Goal: Transaction & Acquisition: Purchase product/service

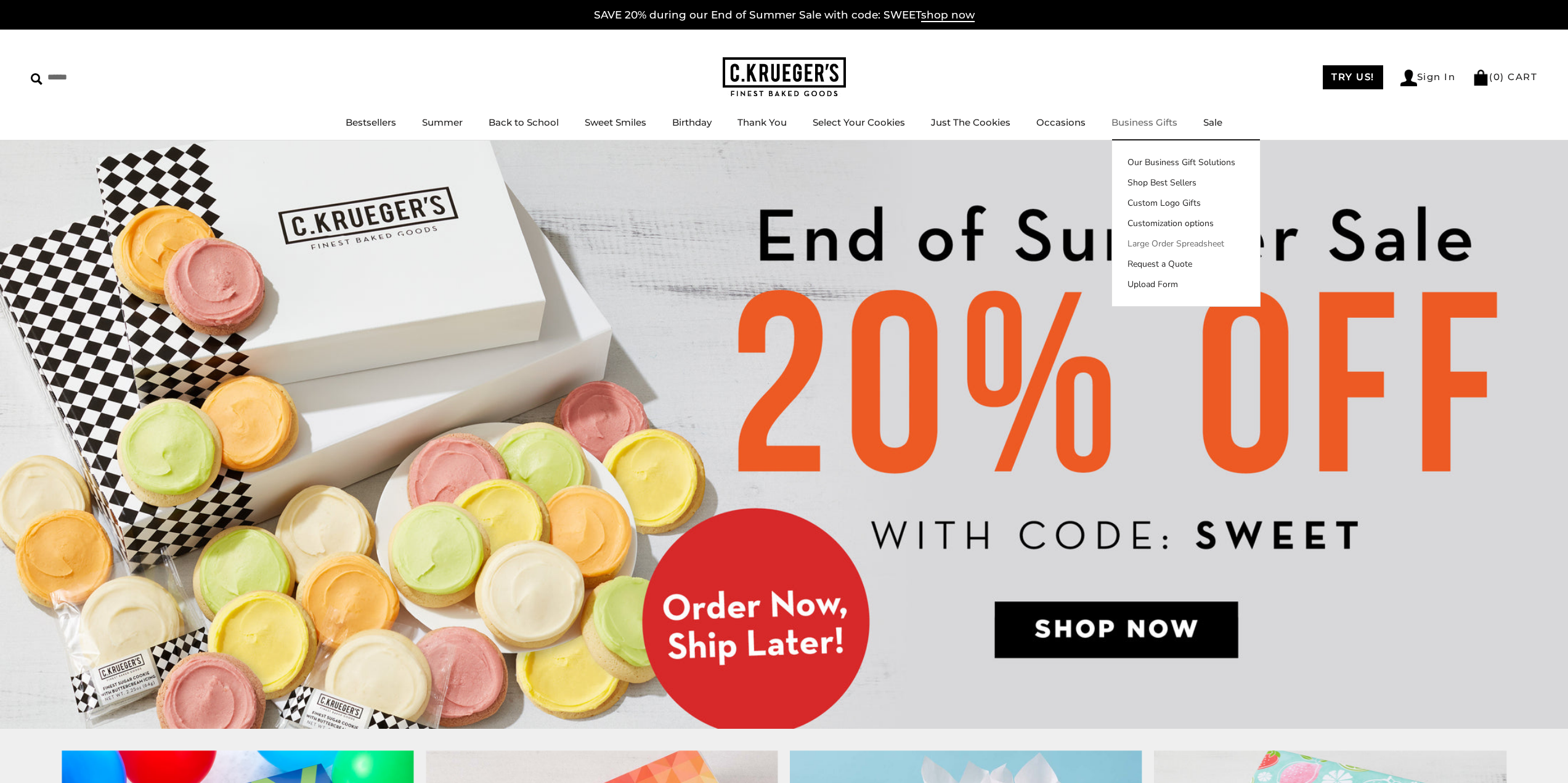
click at [1161, 242] on link "Large Order Spreadsheet" at bounding box center [1185, 244] width 148 height 13
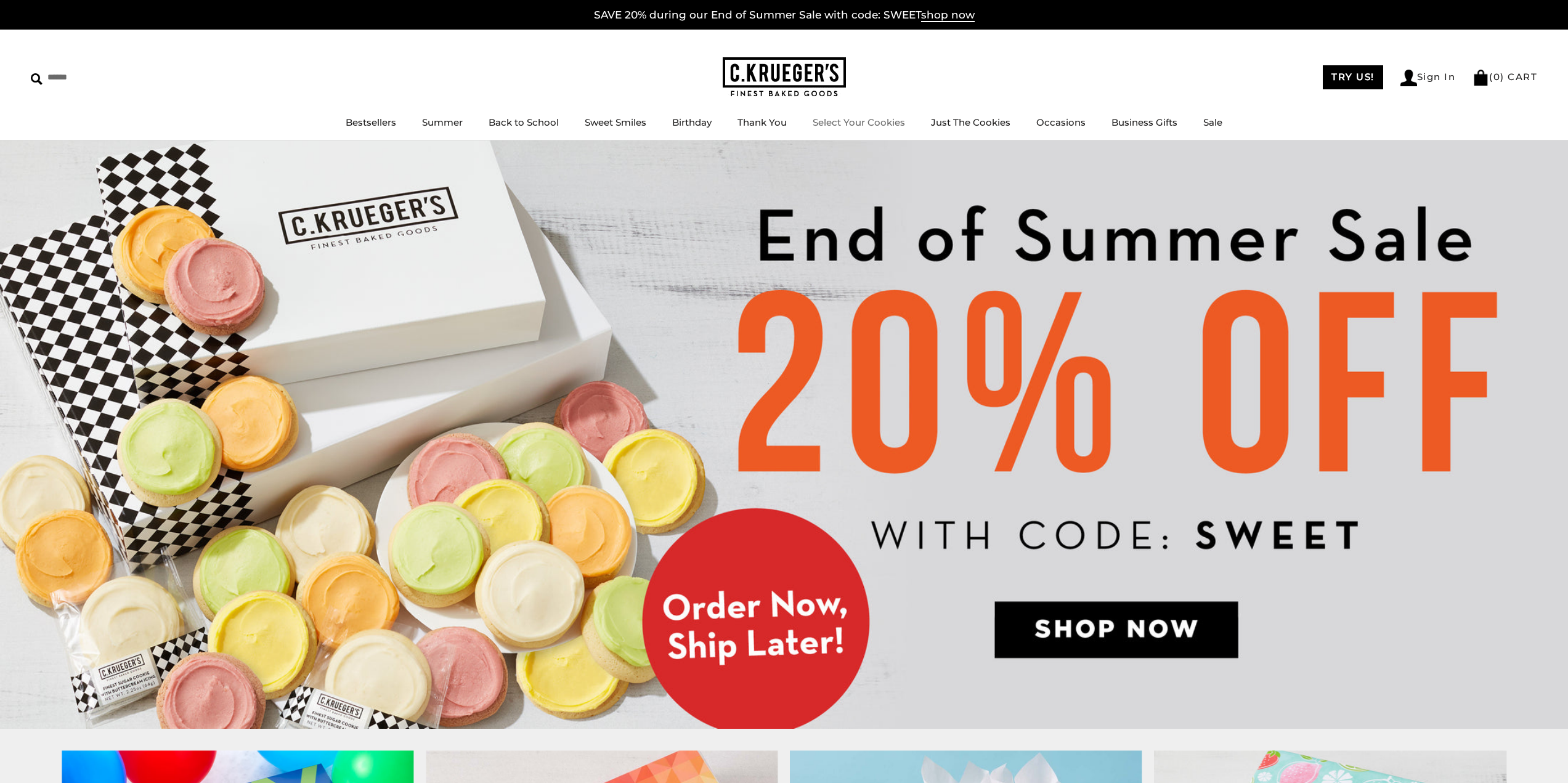
click at [858, 122] on link "Select Your Cookies" at bounding box center [859, 123] width 93 height 12
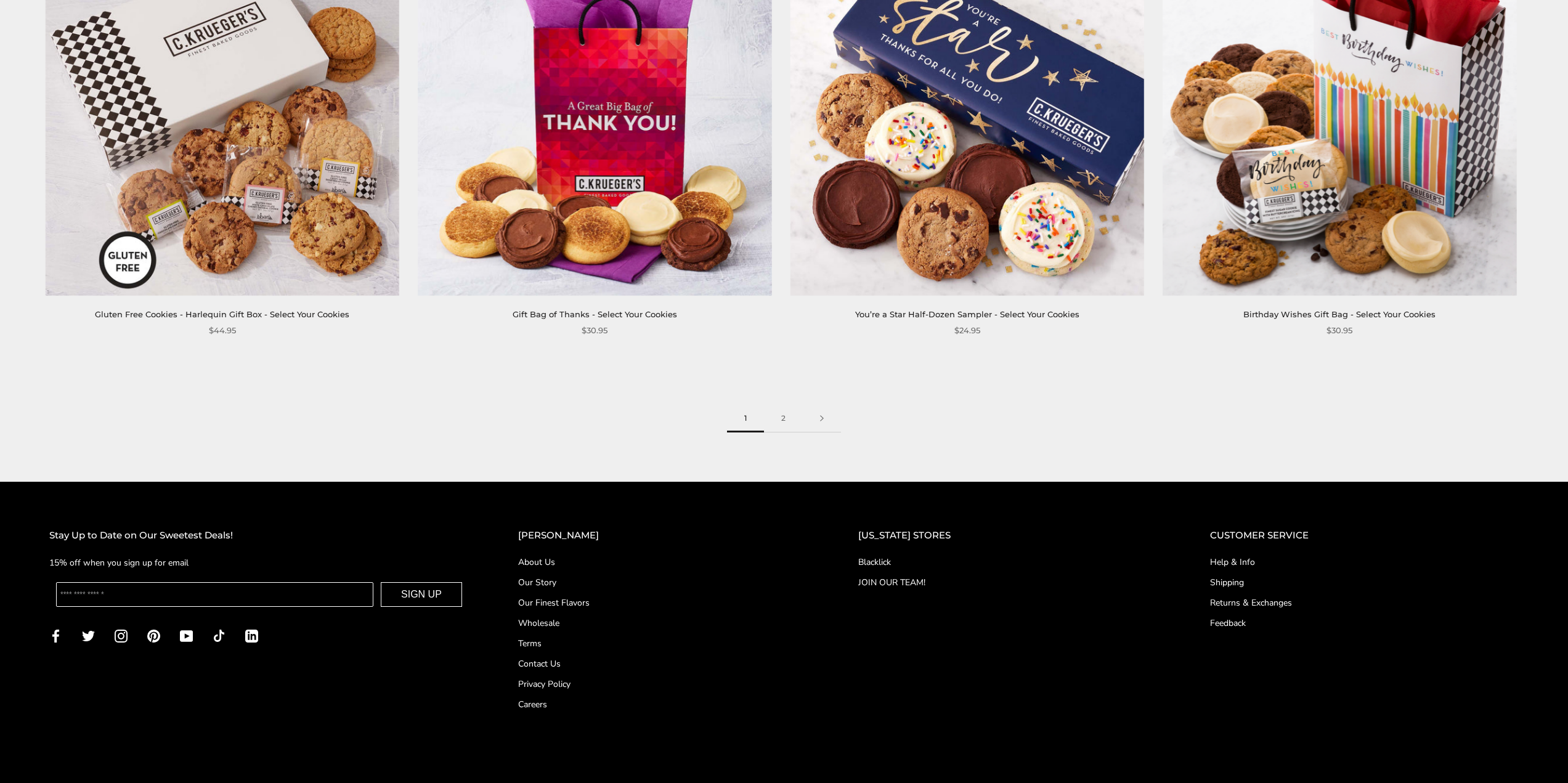
scroll to position [2513, 0]
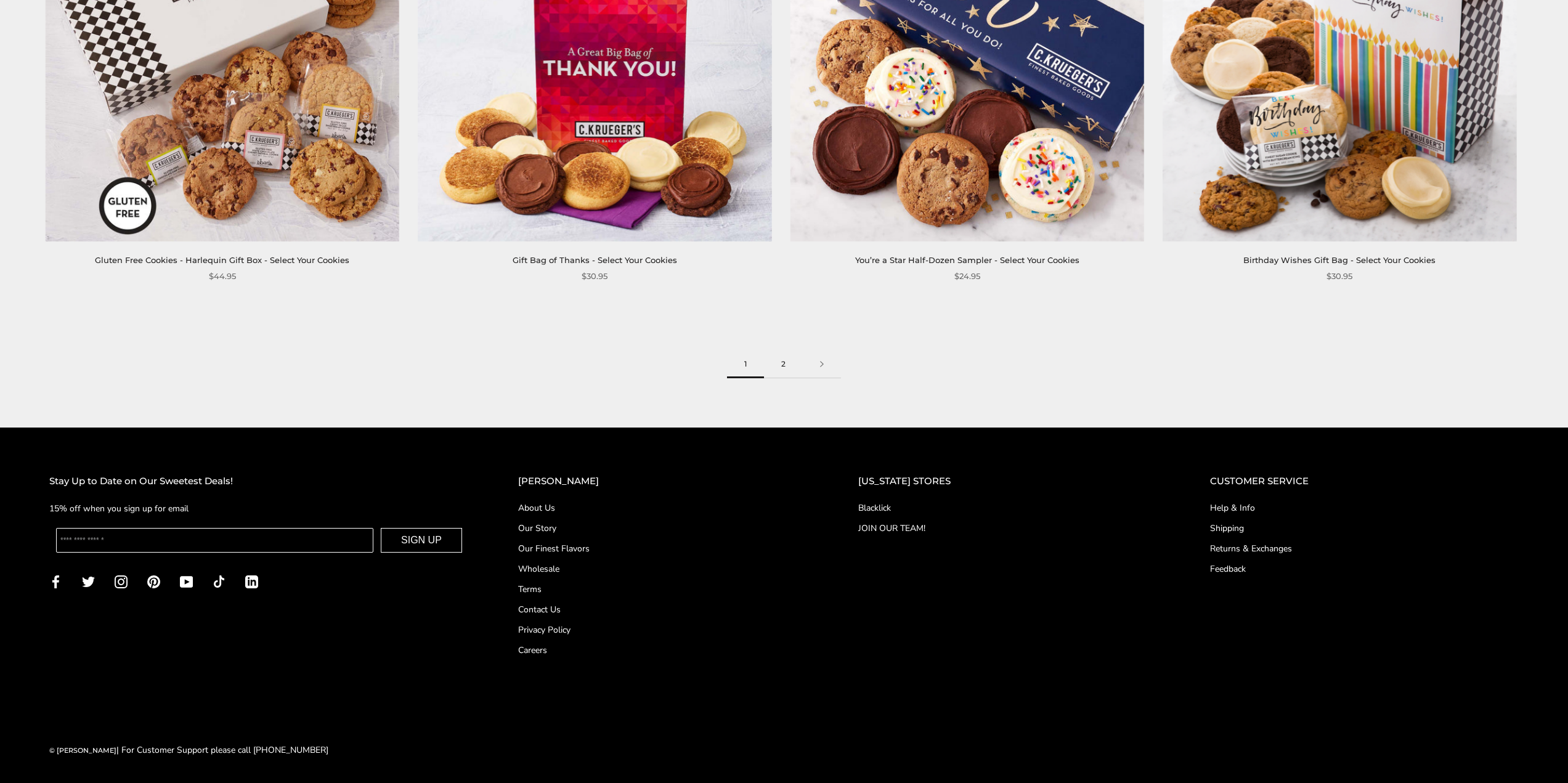
click at [778, 360] on link "2" at bounding box center [783, 364] width 39 height 28
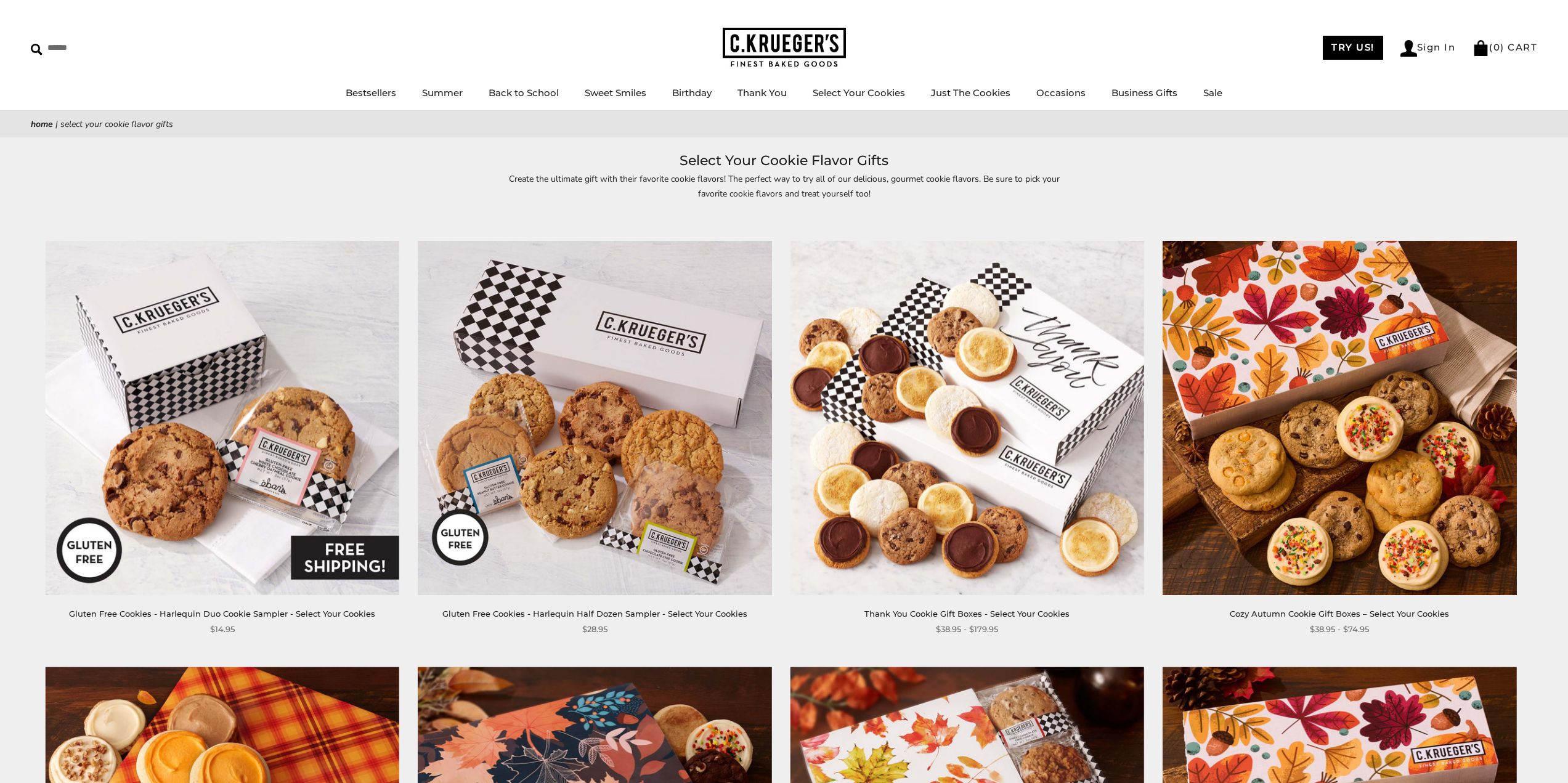
scroll to position [31, 0]
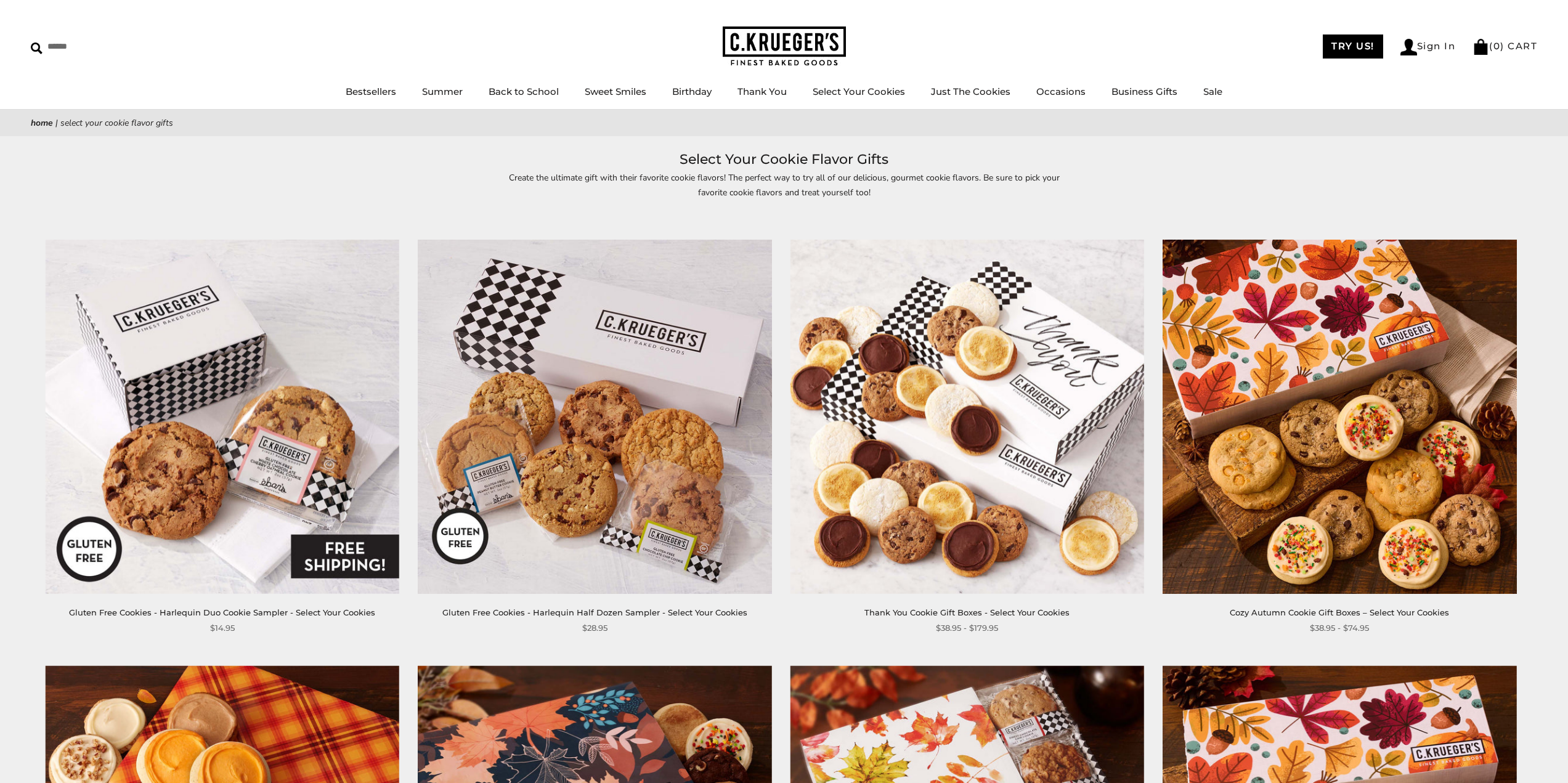
drag, startPoint x: 1555, startPoint y: 323, endPoint x: 1536, endPoint y: 288, distance: 39.8
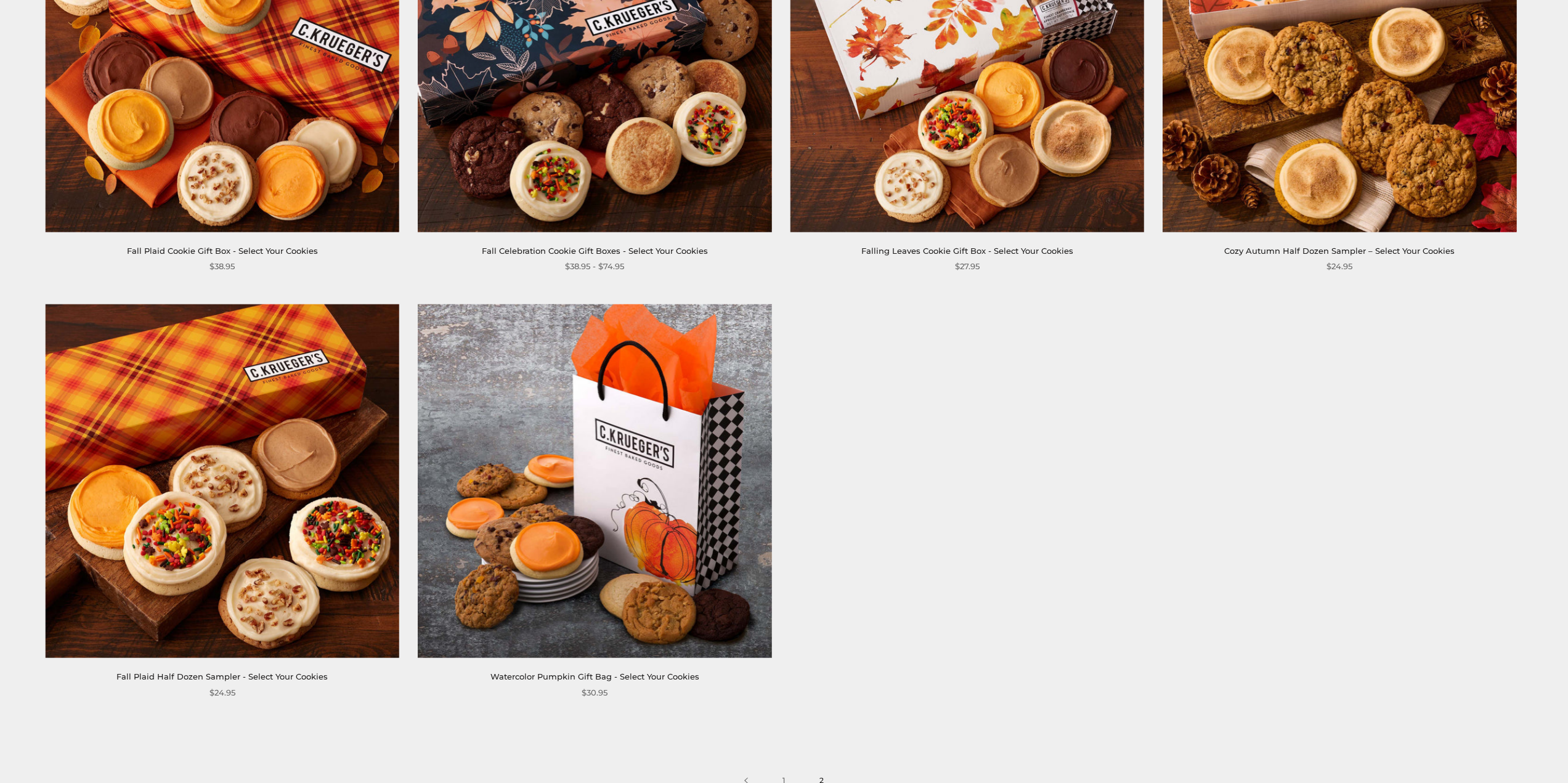
scroll to position [0, 0]
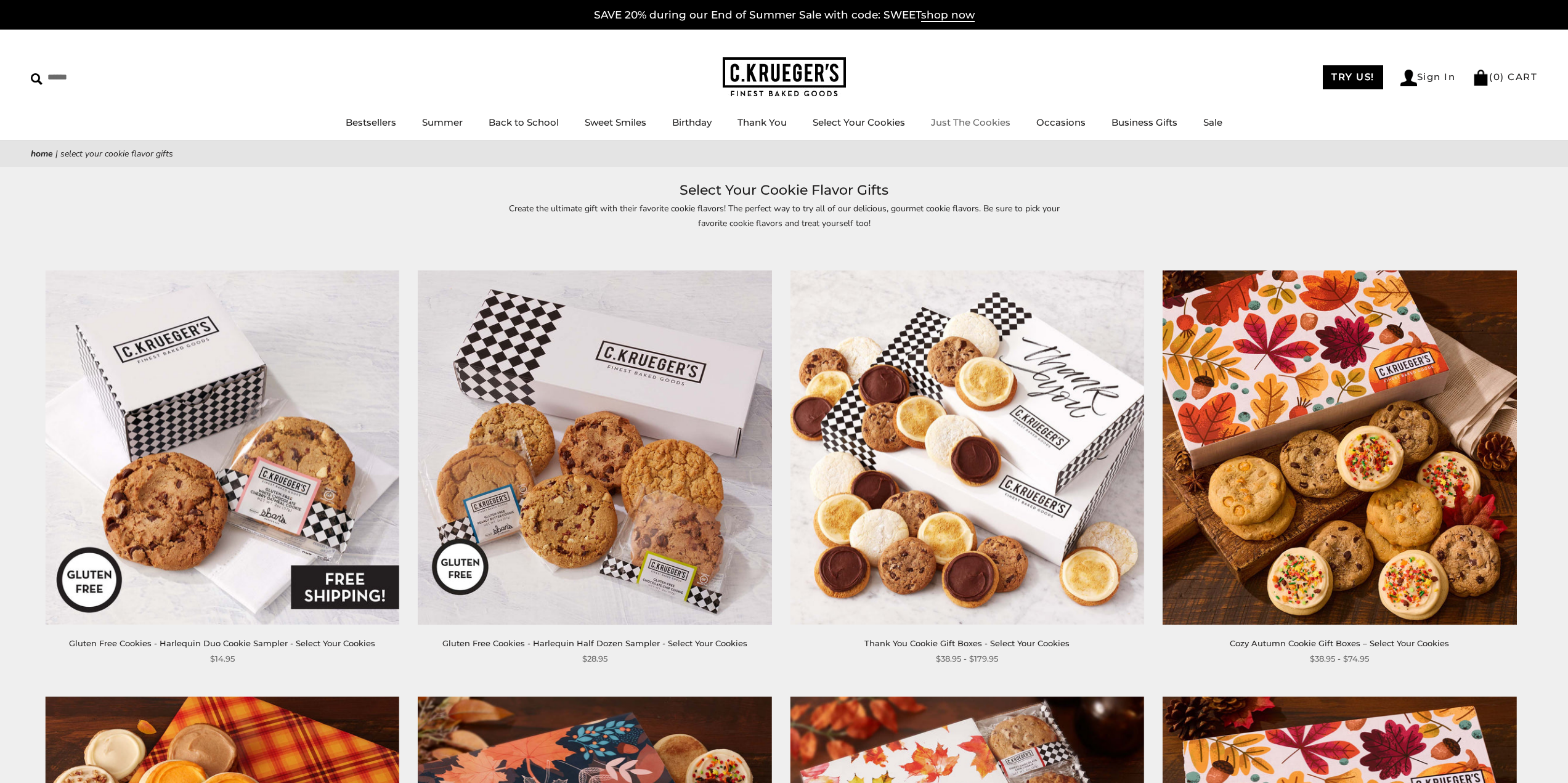
click at [977, 127] on link "Just The Cookies" at bounding box center [971, 123] width 79 height 12
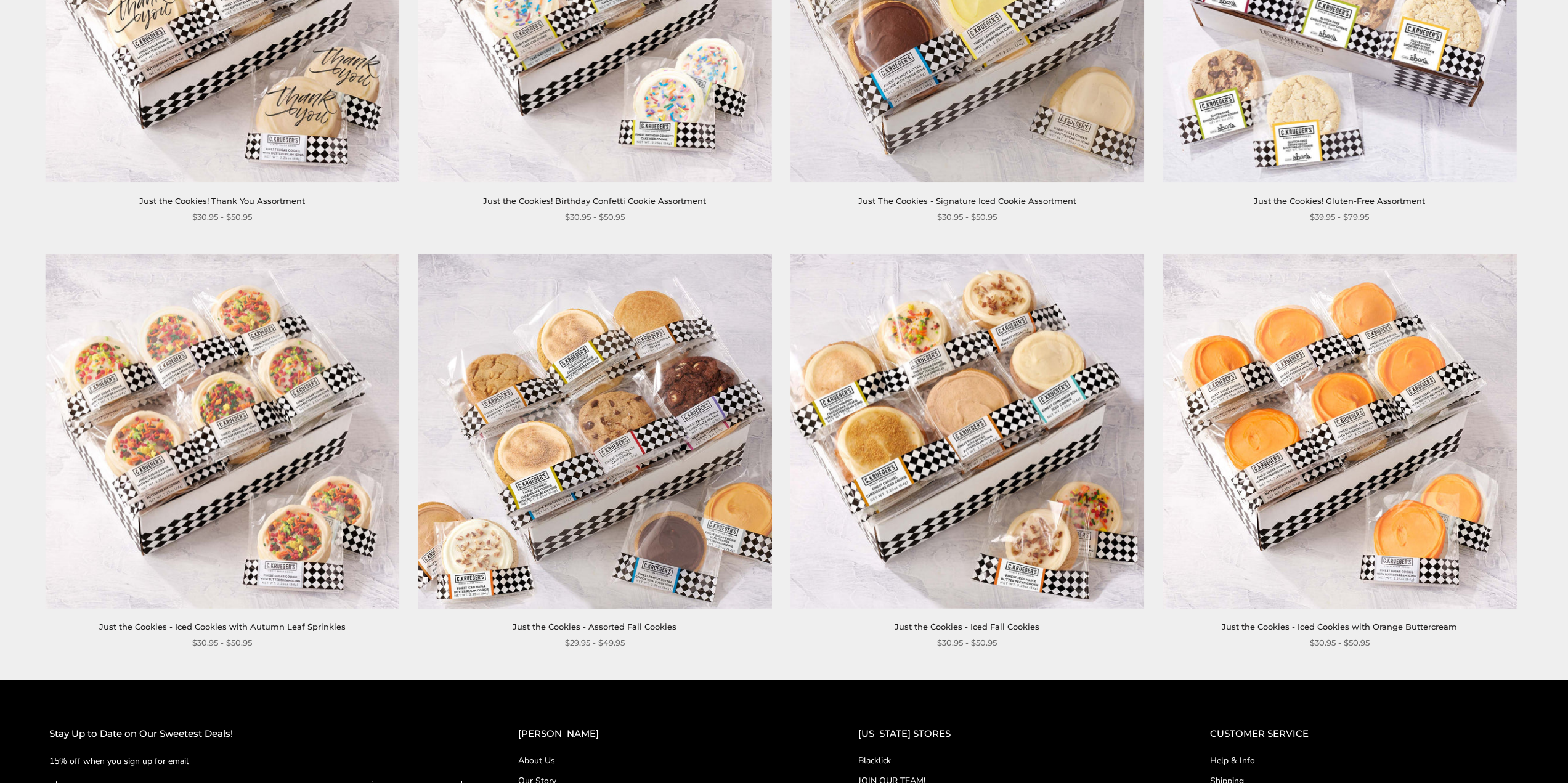
scroll to position [1418, 0]
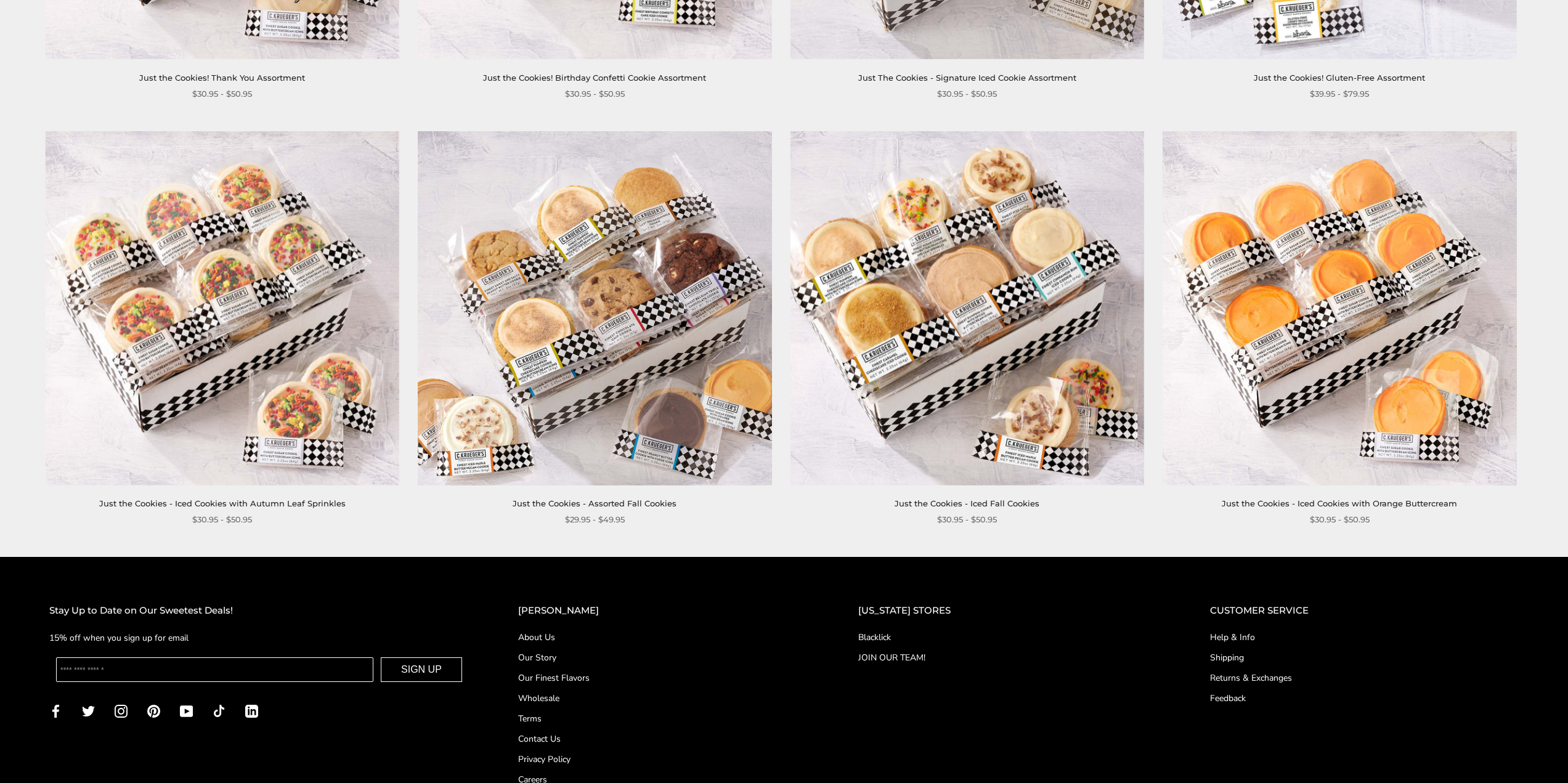
click at [1235, 636] on link "Help & Info" at bounding box center [1364, 638] width 309 height 13
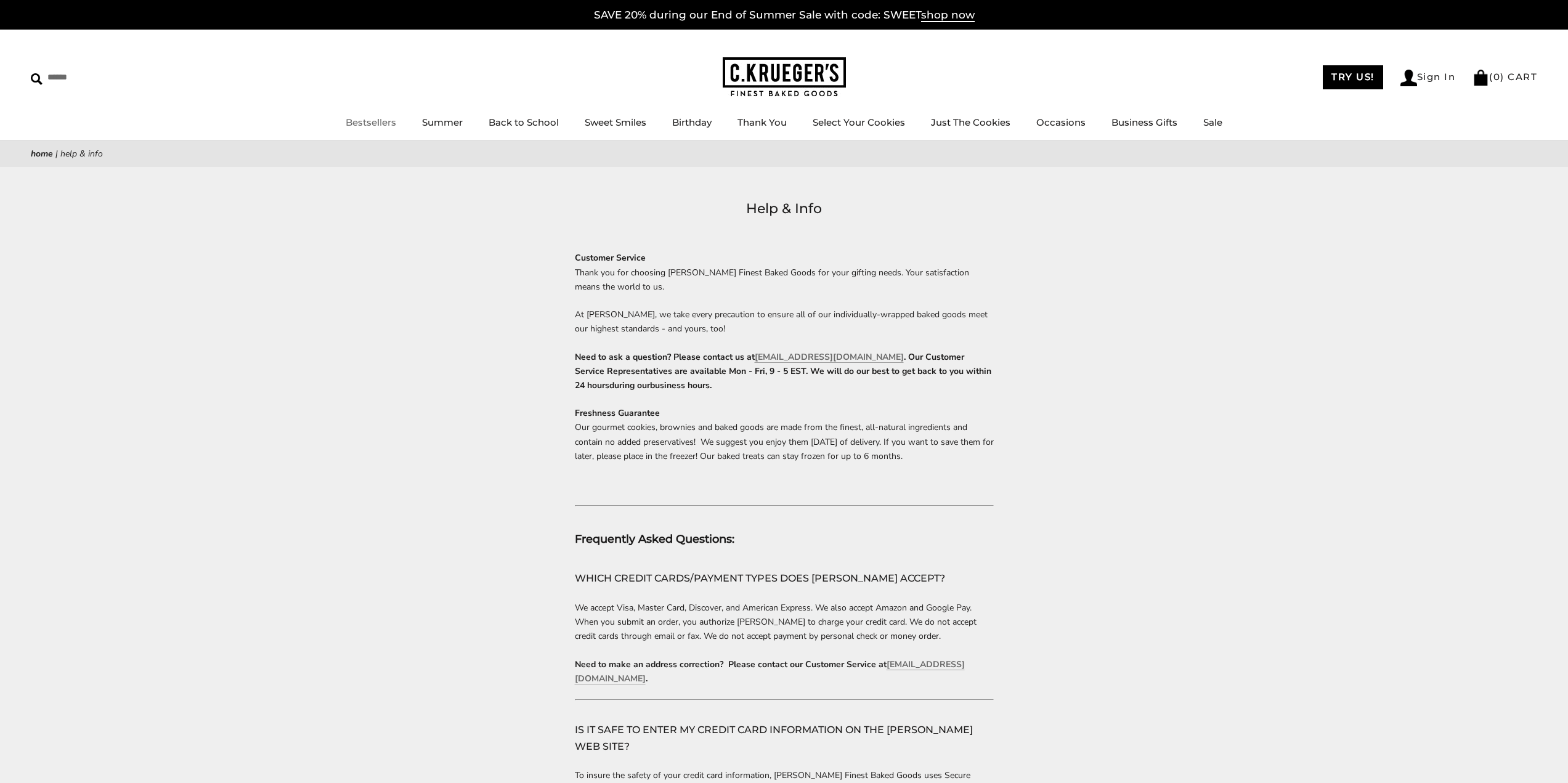
click at [789, 72] on img at bounding box center [784, 78] width 123 height 40
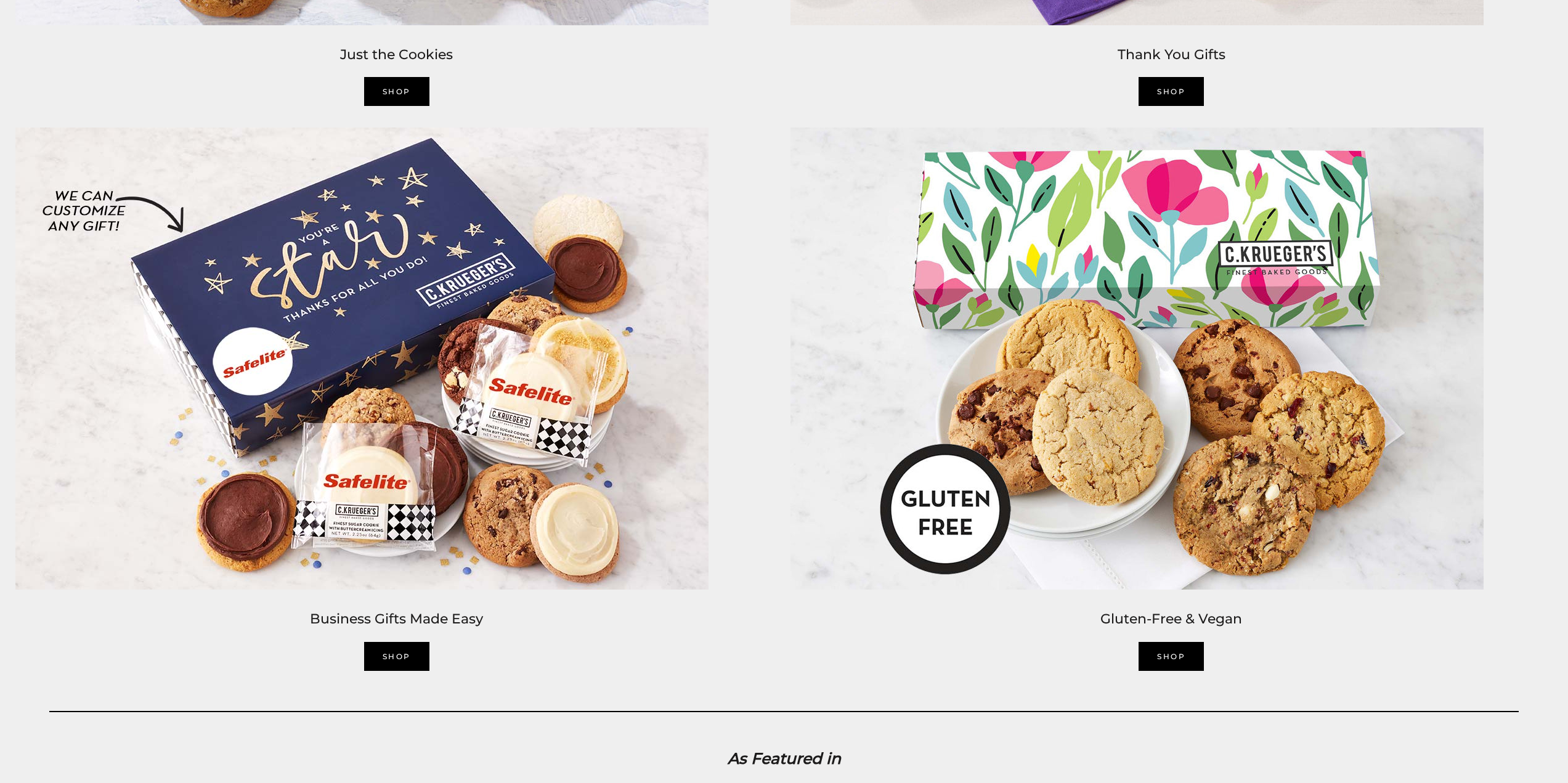
scroll to position [3328, 0]
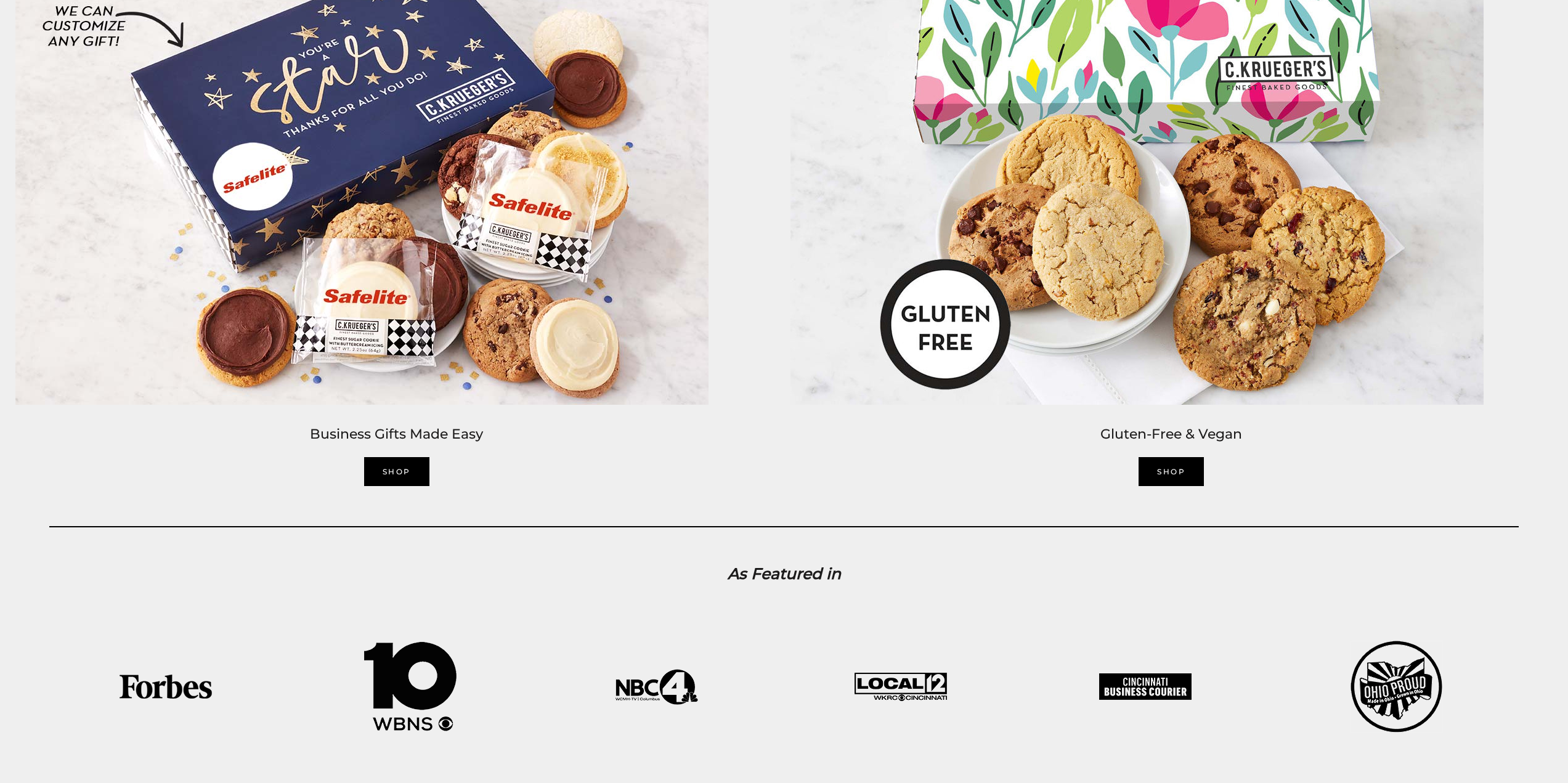
click at [1181, 372] on img at bounding box center [1136, 174] width 705 height 474
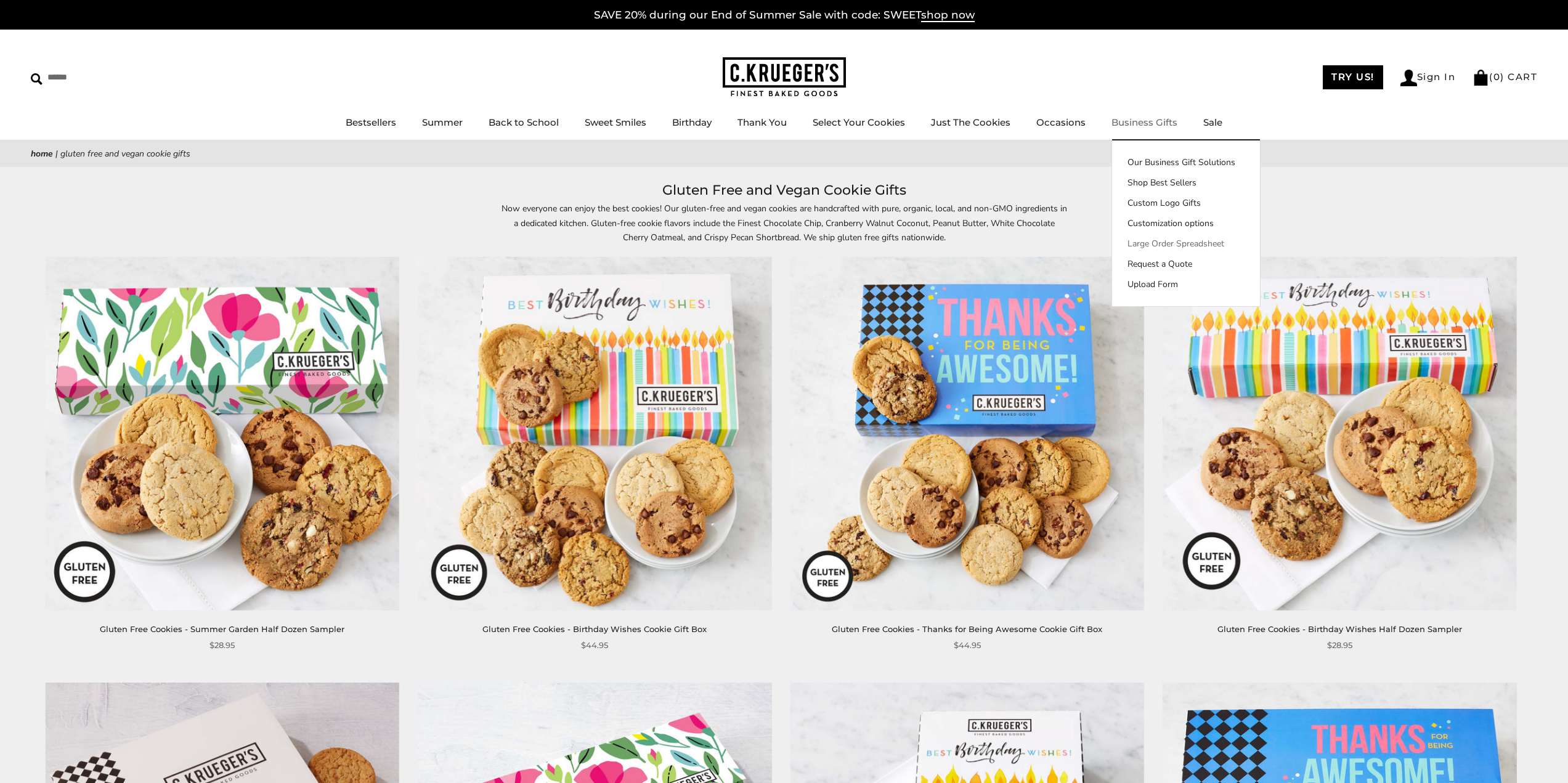
click at [1181, 245] on link "Large Order Spreadsheet" at bounding box center [1185, 244] width 148 height 13
click at [1167, 247] on link "Large Order Spreadsheet" at bounding box center [1185, 244] width 148 height 13
click at [773, 57] on div "****** TRY US! Sign In ( 0 ) CART ( 0 ) CART Bestsellers Summer Summer Vibes Su…" at bounding box center [784, 85] width 1568 height 111
click at [779, 75] on img at bounding box center [784, 78] width 123 height 40
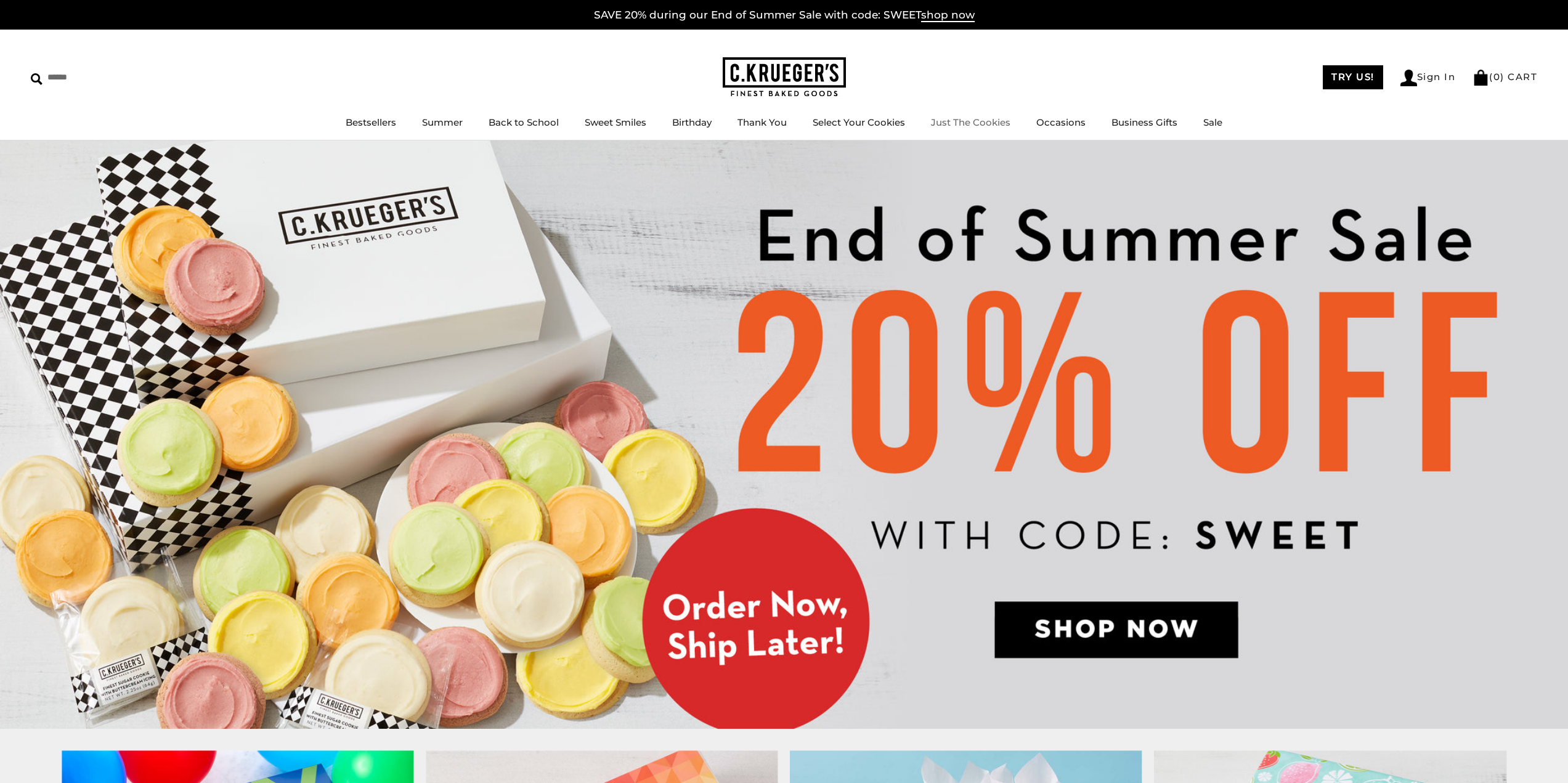
click at [908, 123] on ul "Bestsellers Summer Summer Vibes Summer Garden Hello Sunshine Patriotic Back to …" at bounding box center [784, 129] width 1568 height 28
click at [893, 122] on link "Select Your Cookies" at bounding box center [859, 123] width 93 height 12
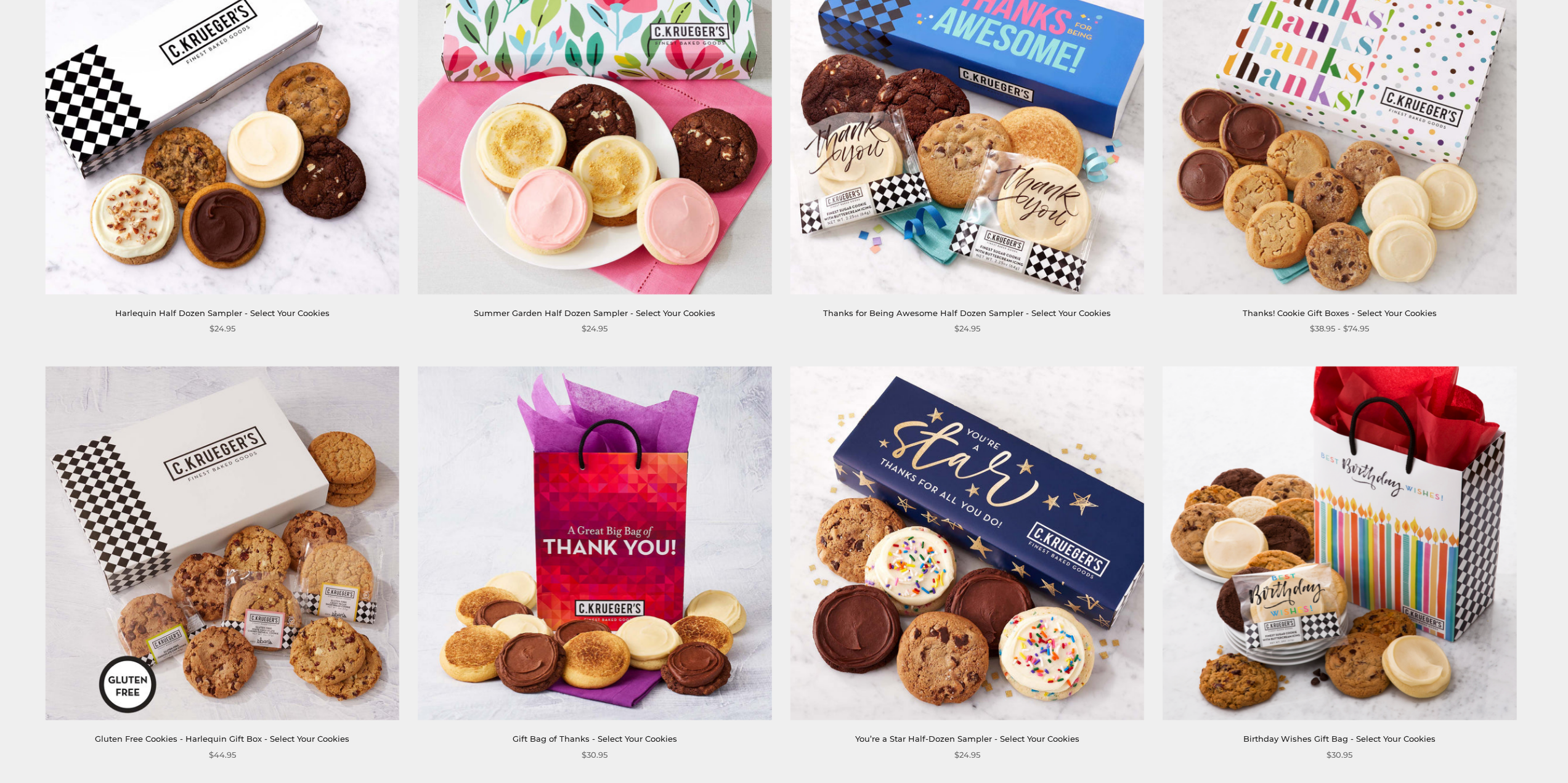
scroll to position [2281, 0]
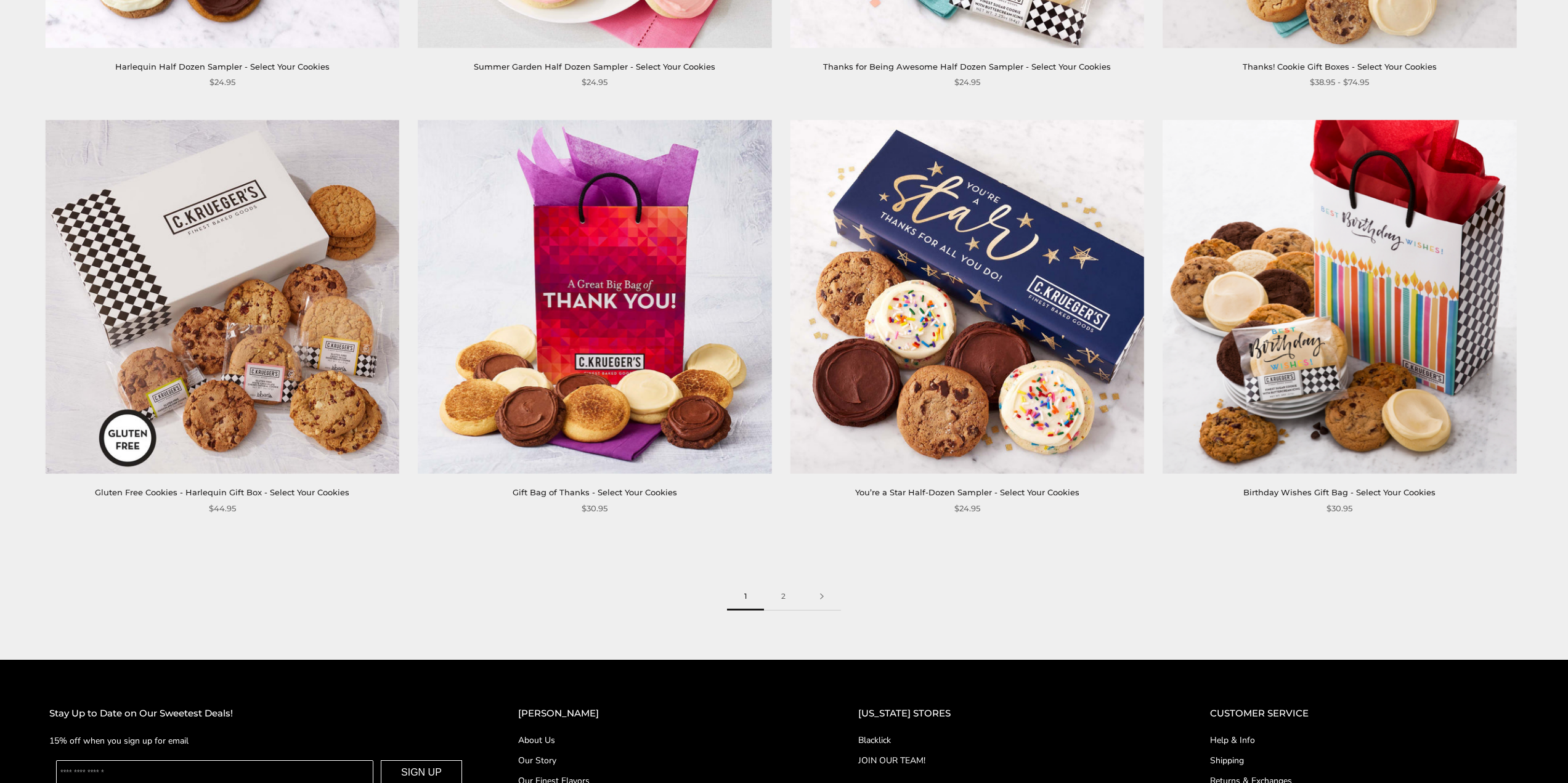
click at [655, 374] on img at bounding box center [595, 297] width 354 height 354
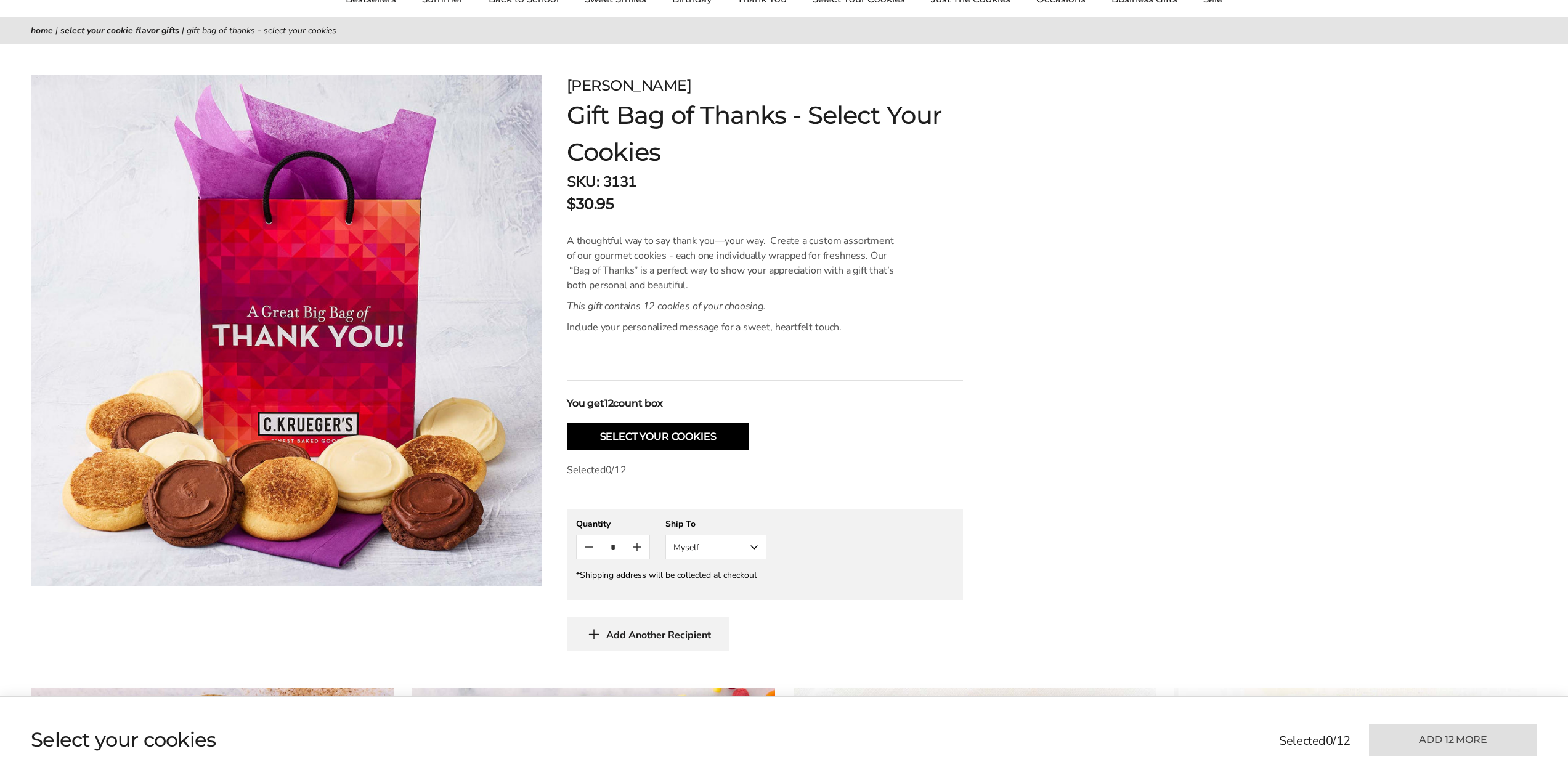
scroll to position [123, 0]
click at [717, 441] on button "Select Your Cookies" at bounding box center [658, 437] width 182 height 27
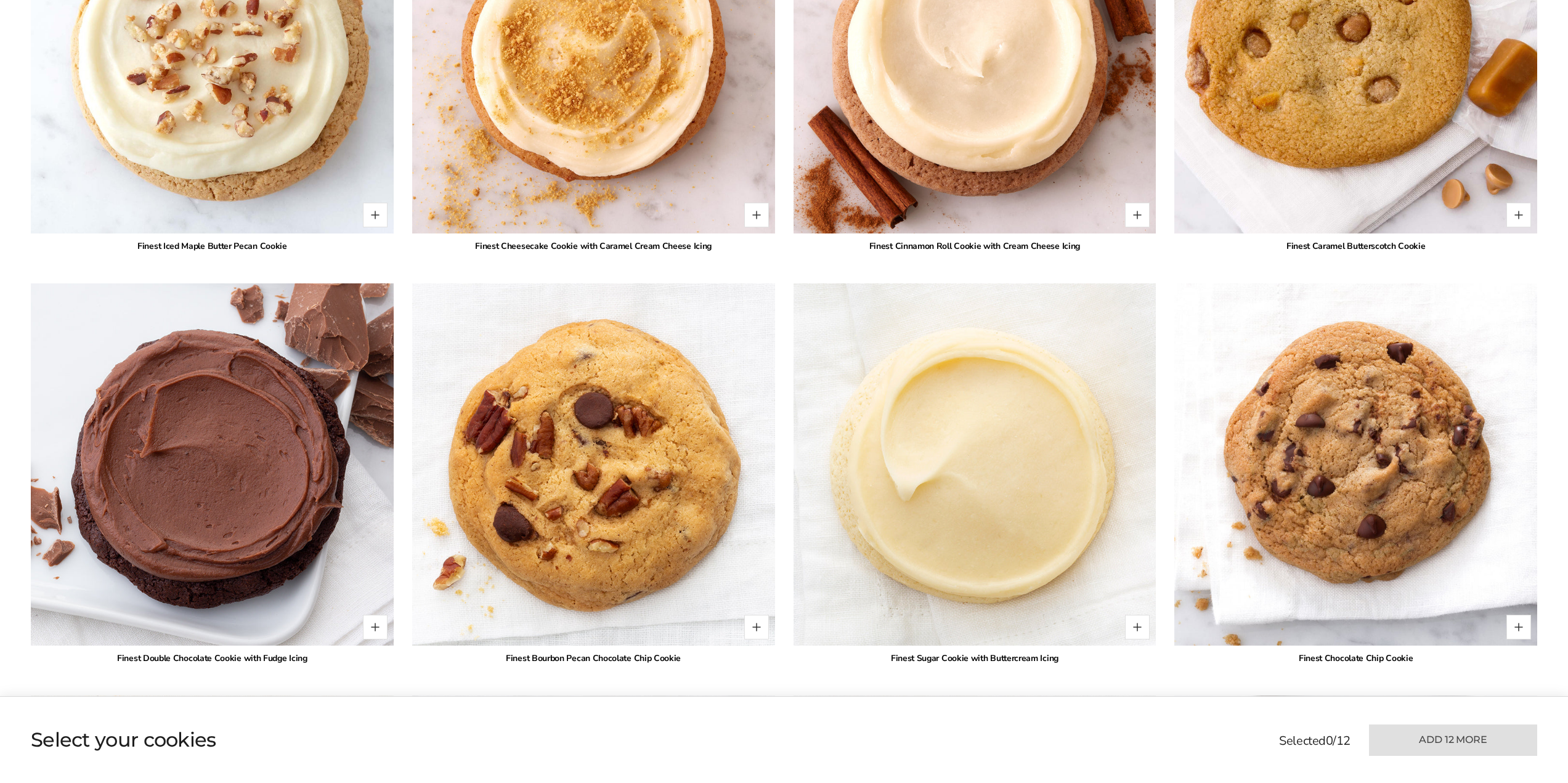
scroll to position [1662, 0]
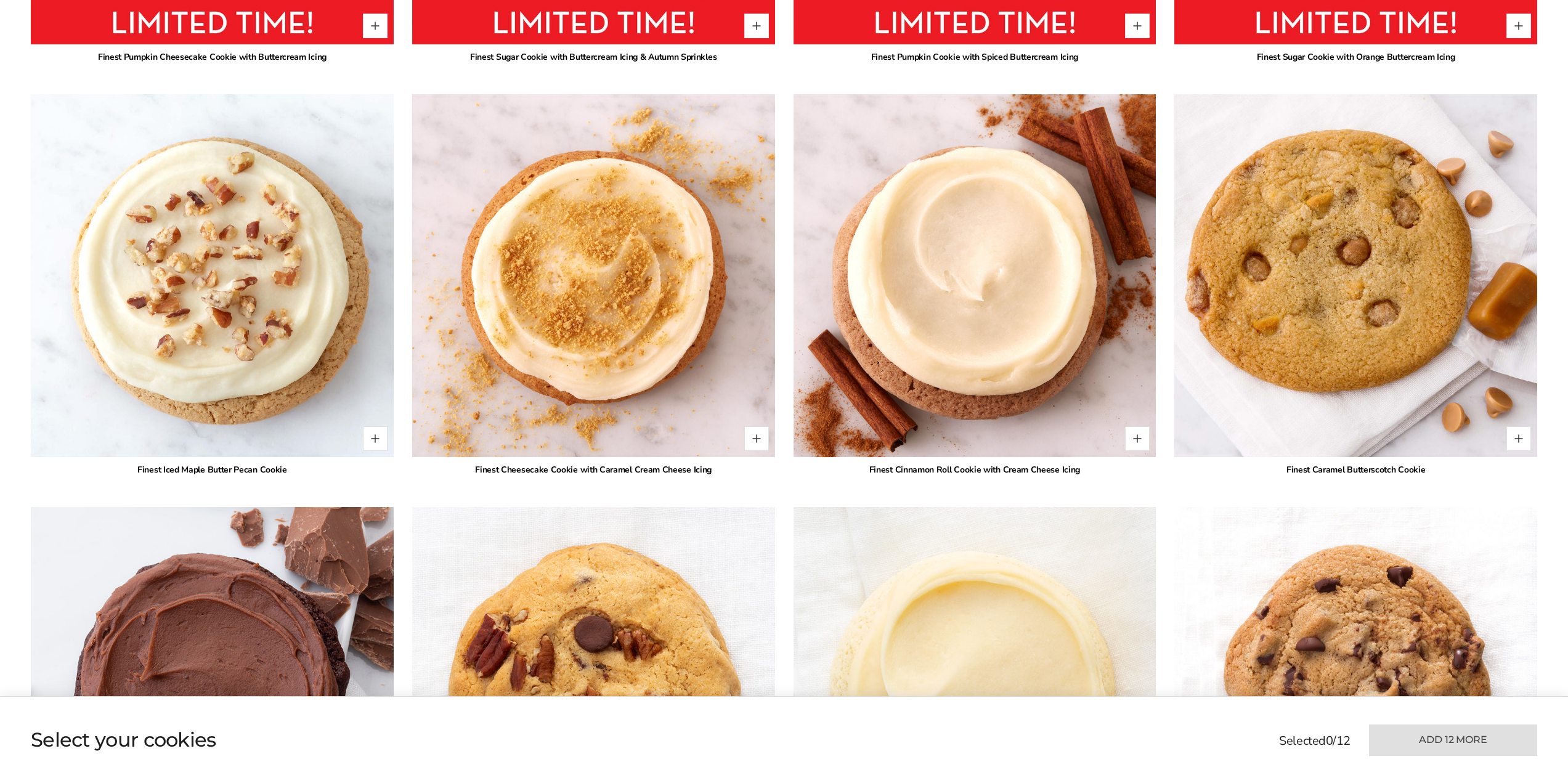
scroll to position [1092, 0]
